Goal: Information Seeking & Learning: Learn about a topic

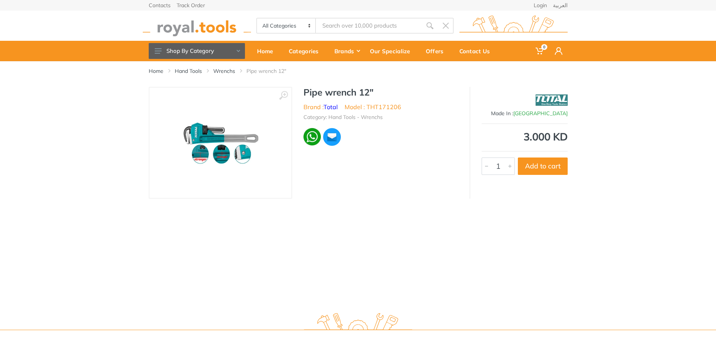
drag, startPoint x: 0, startPoint y: 0, endPoint x: 359, endPoint y: 24, distance: 360.0
click at [359, 24] on input "Site search" at bounding box center [369, 26] width 106 height 16
paste input "Combination Spanner - (10-32mm)"
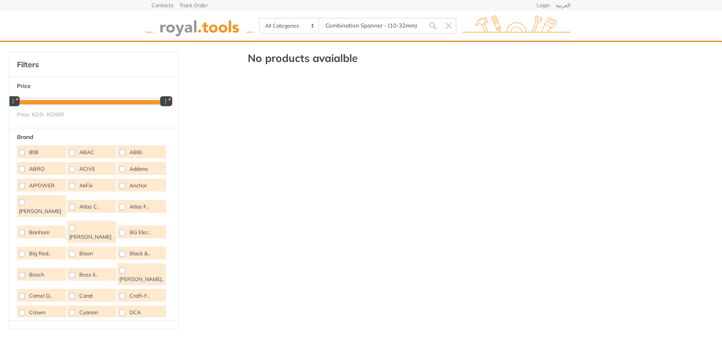
drag, startPoint x: 384, startPoint y: 25, endPoint x: 485, endPoint y: 36, distance: 101.4
click at [483, 36] on div "All Categories Power tools Cordless Tools Hand Tools Power Tools Accessories Sa…" at bounding box center [361, 26] width 431 height 30
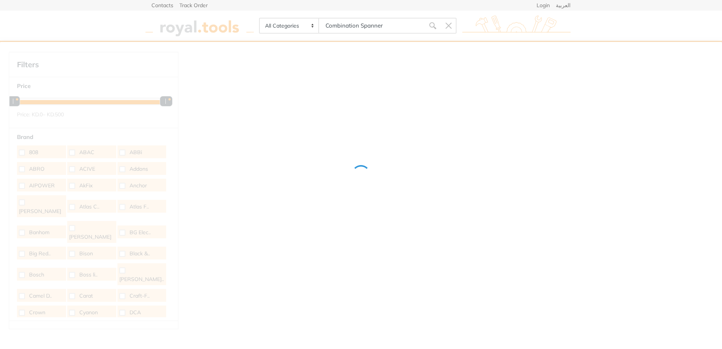
type input "Combination Spanner"
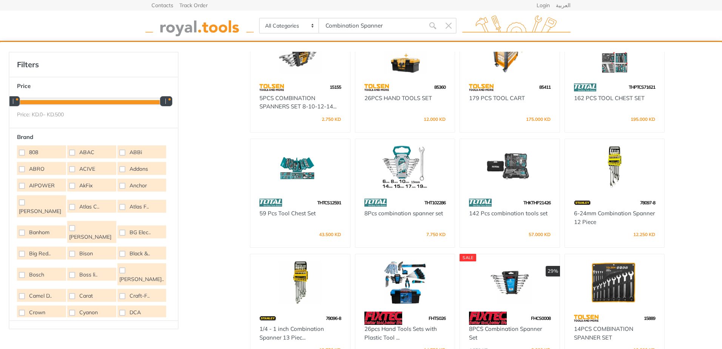
scroll to position [76, 0]
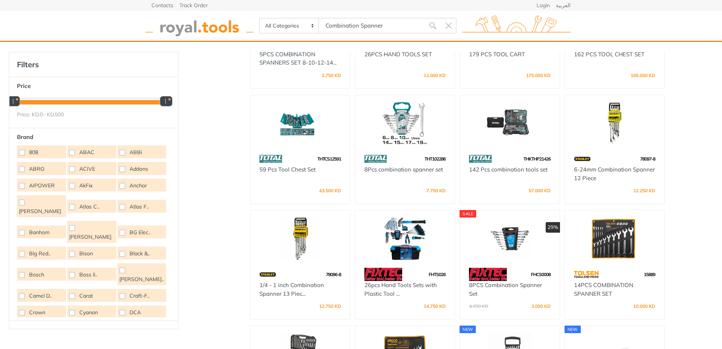
click at [406, 148] on div at bounding box center [405, 123] width 100 height 57
click at [606, 246] on img at bounding box center [615, 238] width 86 height 43
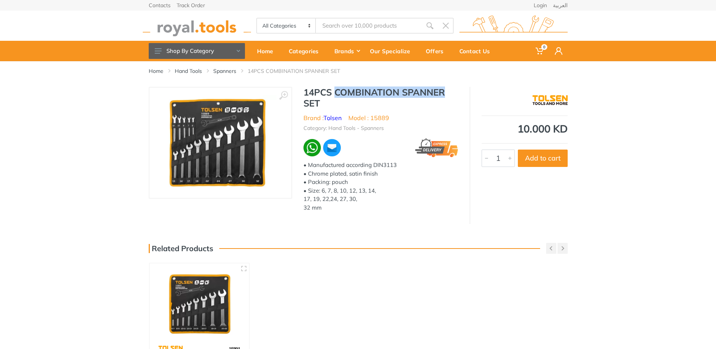
click at [457, 90] on h1 "14PCS COMBINATION SPANNER SET" at bounding box center [381, 98] width 155 height 22
drag, startPoint x: 358, startPoint y: 190, endPoint x: 394, endPoint y: 190, distance: 36.3
click at [394, 190] on div "• Manufactured according DIN3113 • Chrome plated, satin finish • Packing: pouch…" at bounding box center [381, 186] width 155 height 51
drag, startPoint x: 305, startPoint y: 197, endPoint x: 387, endPoint y: 205, distance: 82.0
click at [387, 204] on div "14PCS COMBINATION SPANNER SET Brand : Tolsen Model : 15889 Category: Hand Tools…" at bounding box center [381, 152] width 178 height 130
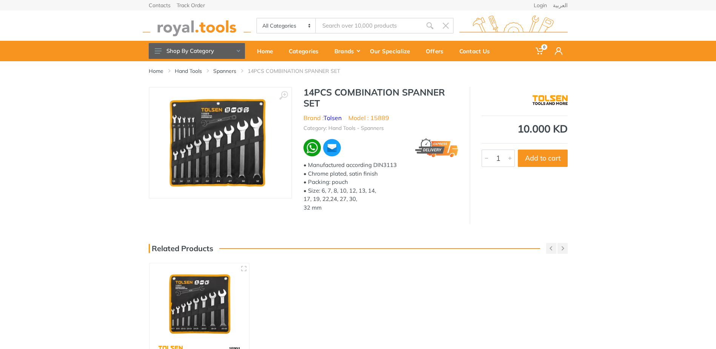
drag, startPoint x: 387, startPoint y: 205, endPoint x: 375, endPoint y: 272, distance: 68.3
click at [375, 272] on div "Home Hand Tools Spanners 14PCS COMBINATION SPANNER SET ‹ 1" at bounding box center [358, 247] width 716 height 372
click at [343, 224] on div "Home Hand Tools Spanners 14PCS COMBINATION SPANNER SET ‹ 1" at bounding box center [358, 247] width 716 height 372
click at [217, 69] on link "Spanners" at bounding box center [224, 71] width 23 height 8
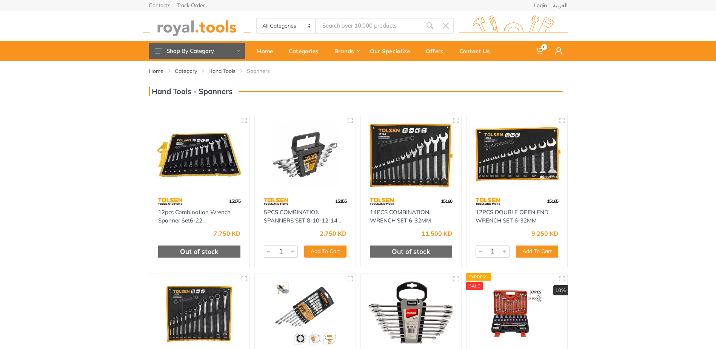
click at [341, 29] on input "Site search" at bounding box center [369, 26] width 106 height 16
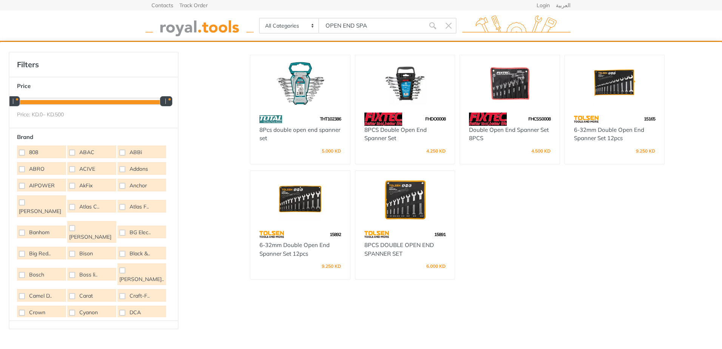
type input "OPEN END SPA"
click at [539, 249] on div "THT102386 8Pcs double open end spanner set 5.000 KD FHDO0008" at bounding box center [457, 202] width 419 height 301
click at [607, 124] on div "15165" at bounding box center [615, 119] width 100 height 13
click at [618, 132] on link "6-32mm Double Open End Spanner Set 12pcs" at bounding box center [609, 134] width 70 height 16
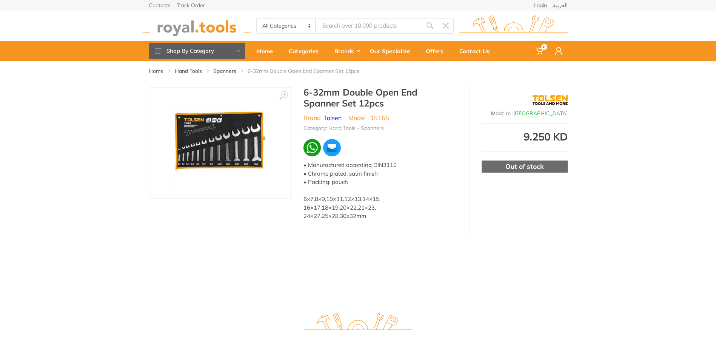
click at [338, 20] on input "Site search" at bounding box center [369, 26] width 106 height 16
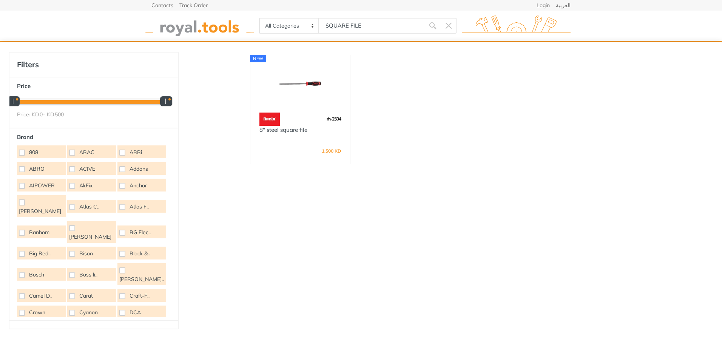
click at [559, 216] on div "new rh-2504 8" steel square file 1.500 KD" at bounding box center [457, 144] width 419 height 185
drag, startPoint x: 351, startPoint y: 25, endPoint x: 278, endPoint y: 25, distance: 73.6
click at [278, 25] on div "All Categories Power tools Cordless Tools Hand Tools Power Tools Accessories Ga…" at bounding box center [358, 26] width 198 height 16
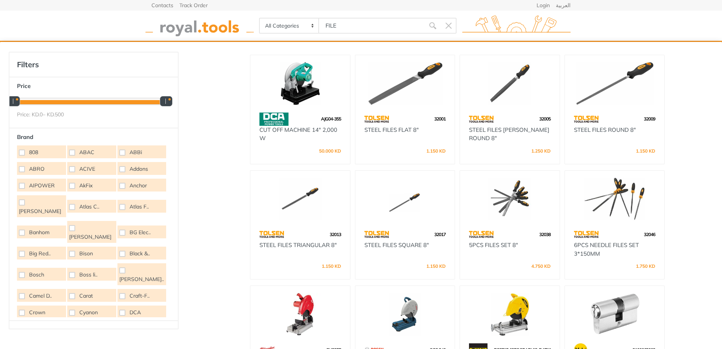
drag, startPoint x: 365, startPoint y: 25, endPoint x: 35, endPoint y: 11, distance: 330.0
click at [35, 11] on div "Contacts Track Order Login العربية 0" at bounding box center [361, 30] width 722 height 61
paste input "430792"
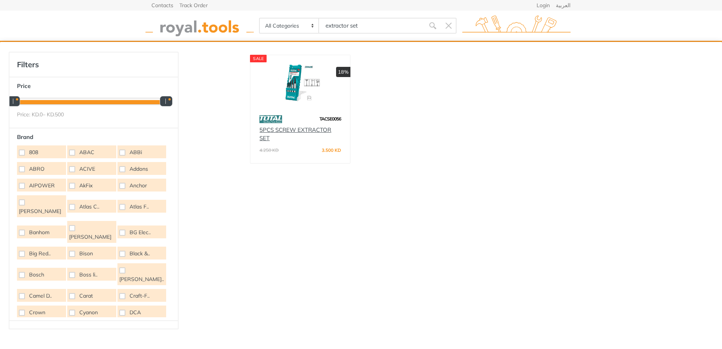
type input "extractor set"
click at [293, 128] on link "5PCS SCREW EXTRACTOR SET" at bounding box center [295, 134] width 72 height 16
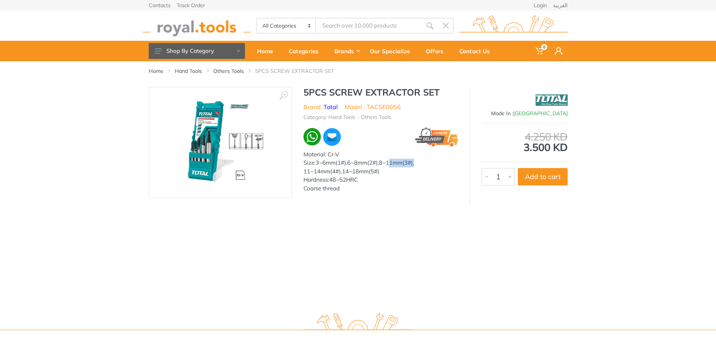
drag, startPoint x: 391, startPoint y: 163, endPoint x: 418, endPoint y: 165, distance: 27.3
click at [418, 165] on div "Size:3~6mm(1#),6~8mm(2#),8~11mm(3#), 11~14mm(4#),14~18mm(5#)" at bounding box center [381, 167] width 155 height 17
drag, startPoint x: 418, startPoint y: 165, endPoint x: 417, endPoint y: 215, distance: 49.9
click at [423, 215] on div "Home Hand Tools Others Tools 5PCS SCREW EXTRACTOR SET ‹ 1" at bounding box center [358, 183] width 716 height 244
drag, startPoint x: 303, startPoint y: 190, endPoint x: 372, endPoint y: 192, distance: 69.5
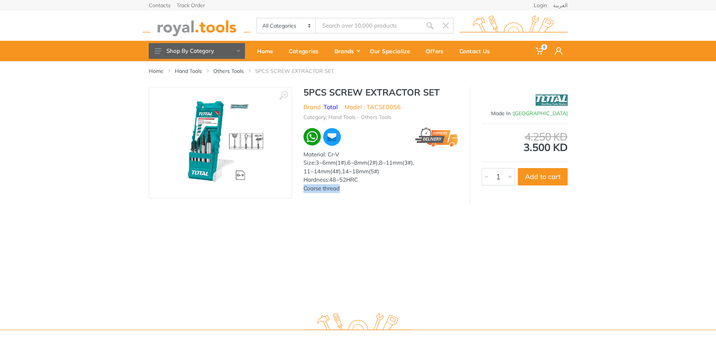
click at [372, 191] on div "5PCS SCREW EXTRACTOR SET Brand : Total Model : TACSE0056 Category: Hand Tools -…" at bounding box center [381, 142] width 178 height 110
drag, startPoint x: 372, startPoint y: 192, endPoint x: 311, endPoint y: 223, distance: 68.1
click at [372, 236] on div "Home Hand Tools Others Tools 5PCS SCREW EXTRACTOR SET ‹ 1" at bounding box center [358, 183] width 716 height 244
click at [213, 136] on img at bounding box center [220, 142] width 95 height 95
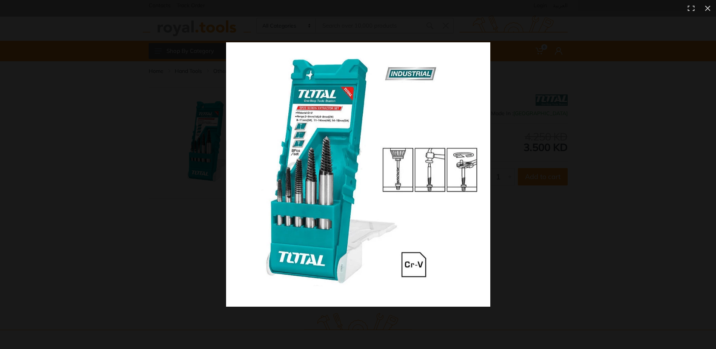
click at [305, 121] on img at bounding box center [358, 174] width 264 height 264
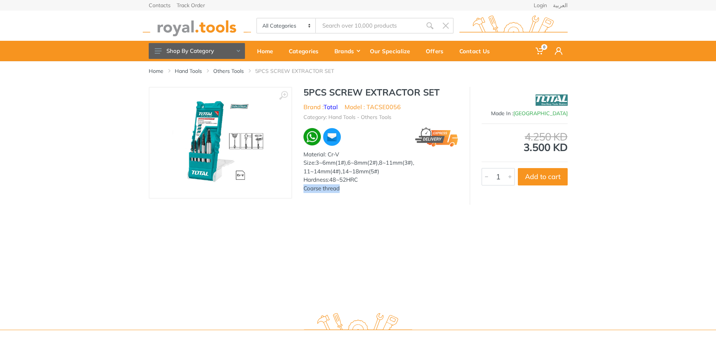
click at [196, 149] on img at bounding box center [220, 142] width 95 height 95
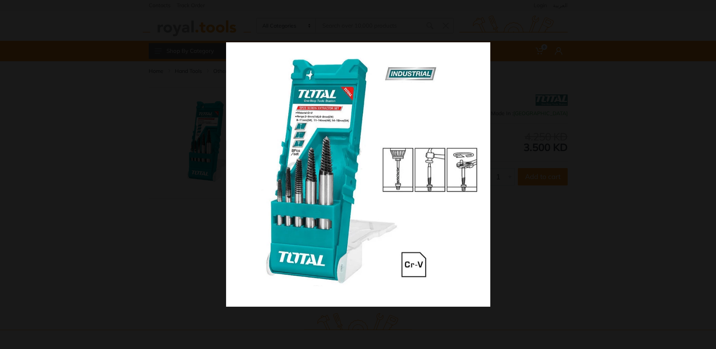
click at [573, 187] on div at bounding box center [526, 188] width 600 height 292
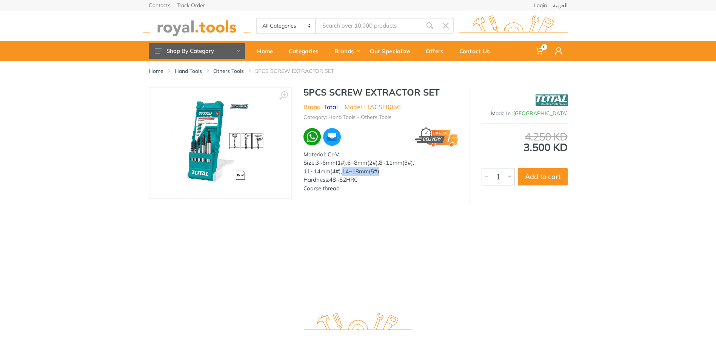
drag, startPoint x: 354, startPoint y: 173, endPoint x: 408, endPoint y: 174, distance: 54.8
click at [408, 174] on div "Size:3~6mm(1#),6~8mm(2#),8~11mm(3#), 11~14mm(4#),14~18mm(5#)" at bounding box center [381, 167] width 155 height 17
drag, startPoint x: 408, startPoint y: 174, endPoint x: 425, endPoint y: 234, distance: 61.8
click at [425, 234] on div "Home Hand Tools Others Tools 5PCS SCREW EXTRACTOR SET ‹ 1" at bounding box center [358, 183] width 716 height 244
click at [394, 271] on div "Home Hand Tools Others Tools 5PCS SCREW EXTRACTOR SET ‹ 1" at bounding box center [358, 183] width 716 height 244
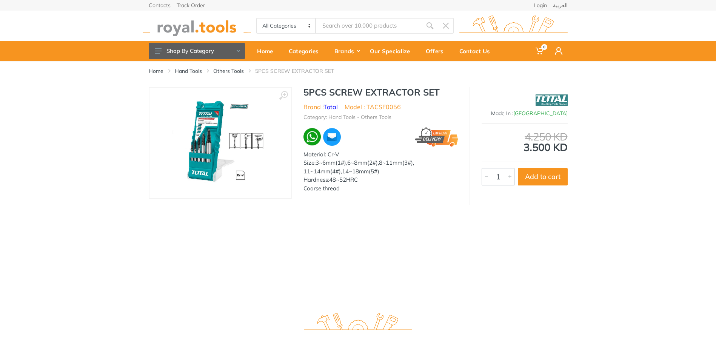
click at [417, 261] on div "Home Hand Tools Others Tools 5PCS SCREW EXTRACTOR SET ‹ 1" at bounding box center [358, 183] width 716 height 244
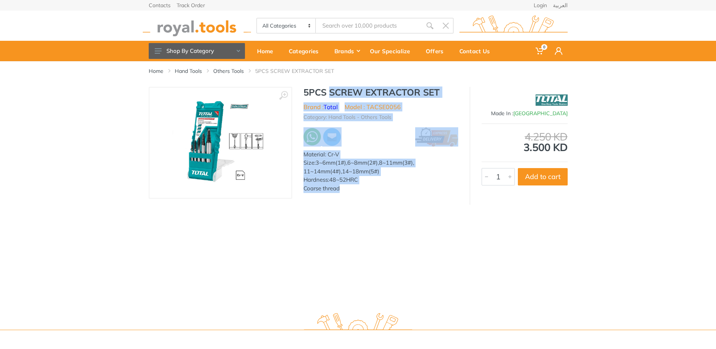
drag, startPoint x: 393, startPoint y: 94, endPoint x: 480, endPoint y: 99, distance: 87.4
click at [483, 94] on div "‹ › 5PCS SCREW EXTRACTOR SET Brand : Total Model : TACSE0056 1" at bounding box center [358, 146] width 419 height 118
drag, startPoint x: 480, startPoint y: 99, endPoint x: 396, endPoint y: 239, distance: 163.8
click at [407, 236] on div "Home Hand Tools Others Tools 5PCS SCREW EXTRACTOR SET ‹ 1" at bounding box center [358, 183] width 716 height 244
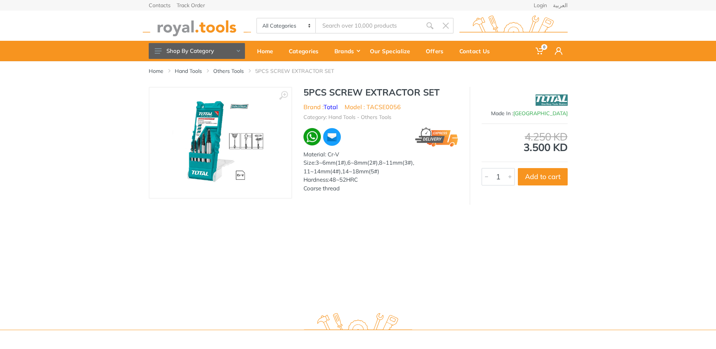
click at [386, 23] on input "Site search" at bounding box center [369, 26] width 106 height 16
paste input "425046"
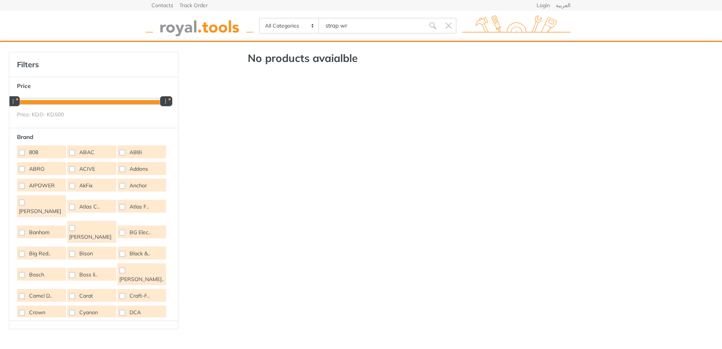
drag, startPoint x: 362, startPoint y: 27, endPoint x: 181, endPoint y: 26, distance: 180.5
click at [181, 26] on div "All Categories Power tools Cordless Tools Hand Tools Power Tools Accessories Sa…" at bounding box center [361, 26] width 431 height 30
paste input "SMALL PAD LOCK FOR ELECTRICAL LOTO(GREEN)"
drag, startPoint x: 375, startPoint y: 22, endPoint x: 230, endPoint y: 21, distance: 145.8
click at [230, 21] on div "All Categories Power tools Cordless Tools Hand Tools Power Tools Accessories Sa…" at bounding box center [361, 26] width 431 height 30
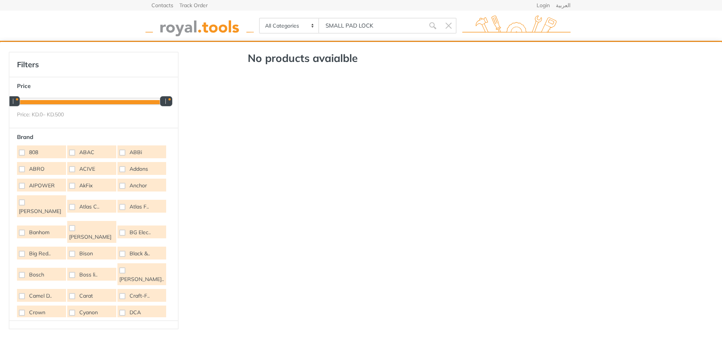
paste input "Acme Screw Thread Gauge"
drag, startPoint x: 405, startPoint y: 27, endPoint x: 179, endPoint y: 31, distance: 225.5
click at [179, 31] on div "All Categories Power tools Cordless Tools Hand Tools Power Tools Accessories Sa…" at bounding box center [361, 26] width 431 height 30
paste input "Vernier Height Gauge 0-12''"
drag, startPoint x: 382, startPoint y: 26, endPoint x: 424, endPoint y: 23, distance: 41.7
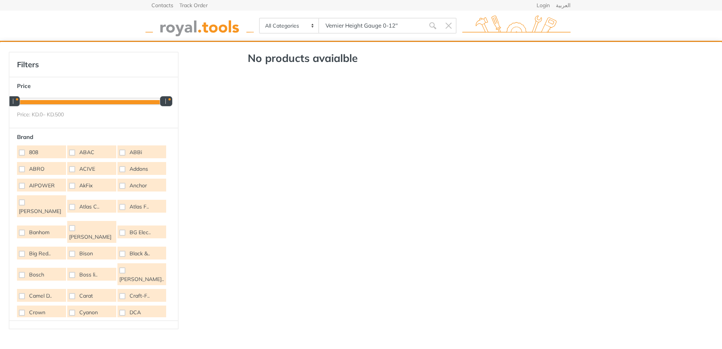
click at [424, 23] on input "Vernier Height Gauge 0-12''" at bounding box center [372, 26] width 106 height 16
drag, startPoint x: 389, startPoint y: 27, endPoint x: 139, endPoint y: 25, distance: 250.4
click at [139, 25] on div "Contacts Track Order Login العربية 0" at bounding box center [361, 30] width 722 height 61
paste input "Bevel Protractor"
drag, startPoint x: 378, startPoint y: 28, endPoint x: 191, endPoint y: 37, distance: 187.5
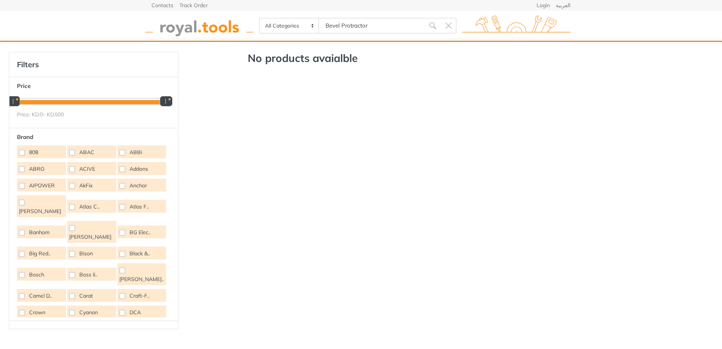
click at [188, 36] on div "All Categories Power tools Cordless Tools Hand Tools Power Tools Accessories Sa…" at bounding box center [361, 26] width 431 height 30
paste input "LOCTITE 242"
drag, startPoint x: 364, startPoint y: 27, endPoint x: 194, endPoint y: 11, distance: 170.7
click at [194, 11] on div "All Categories Power tools Cordless Tools Hand Tools Power Tools Accessories Sa…" at bounding box center [361, 26] width 431 height 30
drag, startPoint x: 383, startPoint y: 26, endPoint x: 244, endPoint y: 22, distance: 138.3
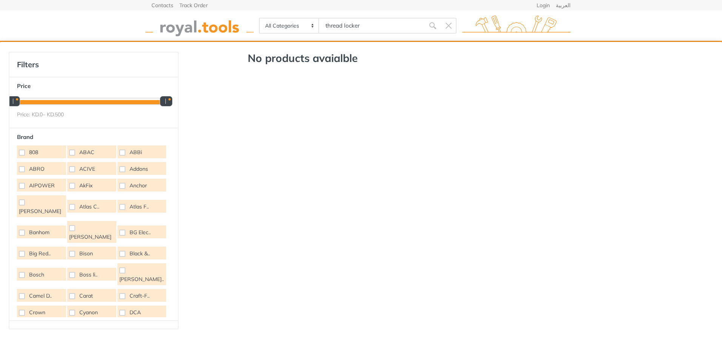
click at [244, 22] on div "All Categories Power tools Cordless Tools Hand Tools Power Tools Accessories Sa…" at bounding box center [361, 26] width 431 height 30
type input "thread locker"
